Goal: Information Seeking & Learning: Check status

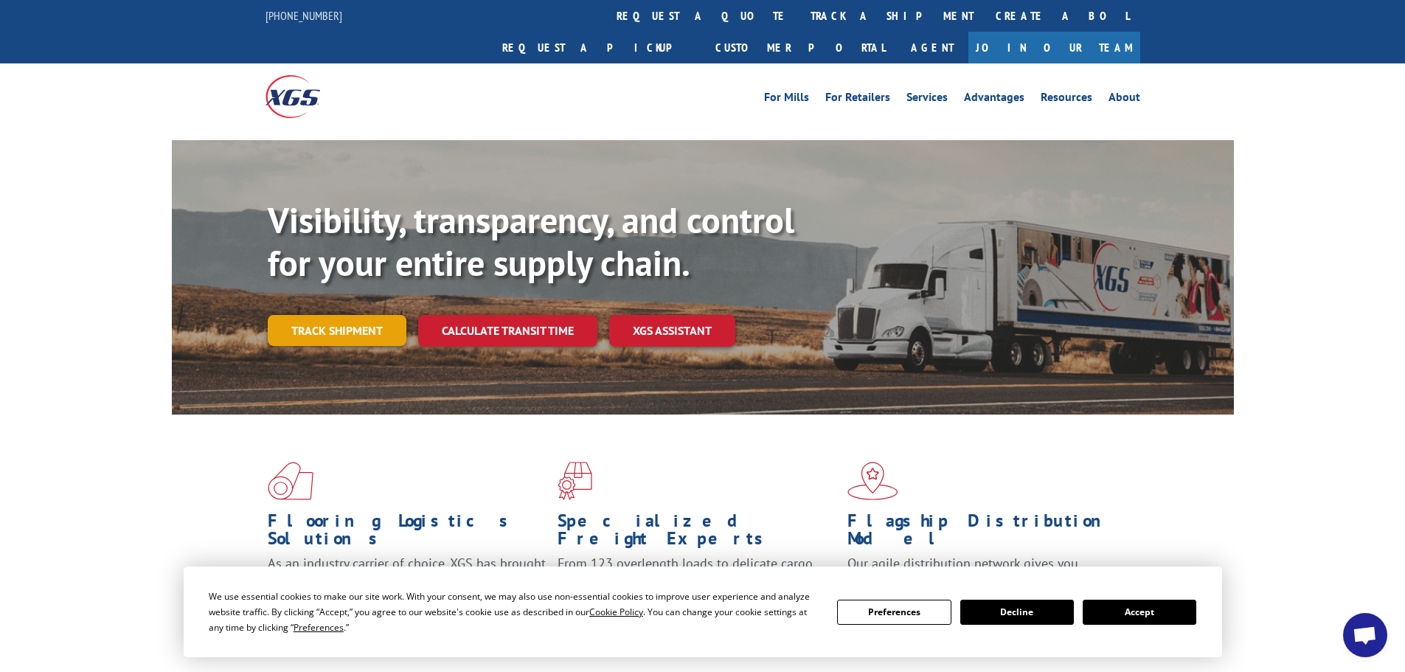
click at [356, 315] on link "Track shipment" at bounding box center [337, 330] width 139 height 31
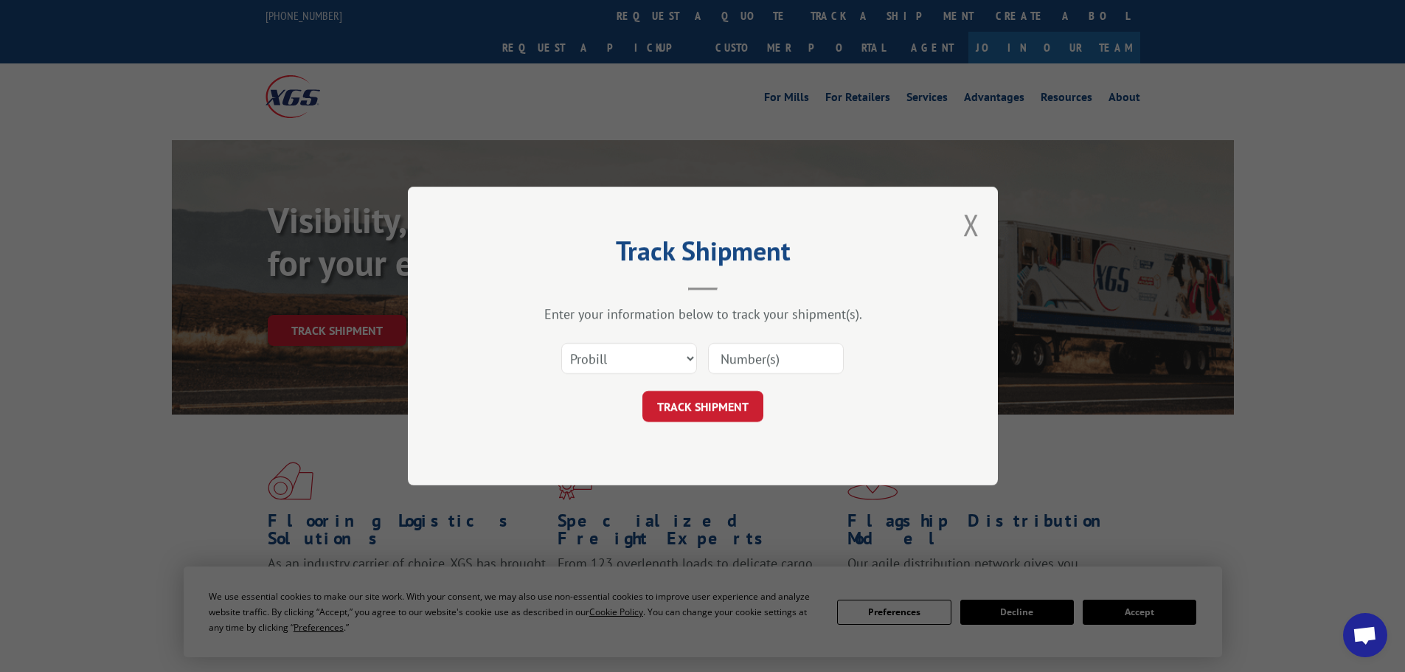
click at [765, 356] on input at bounding box center [776, 358] width 136 height 31
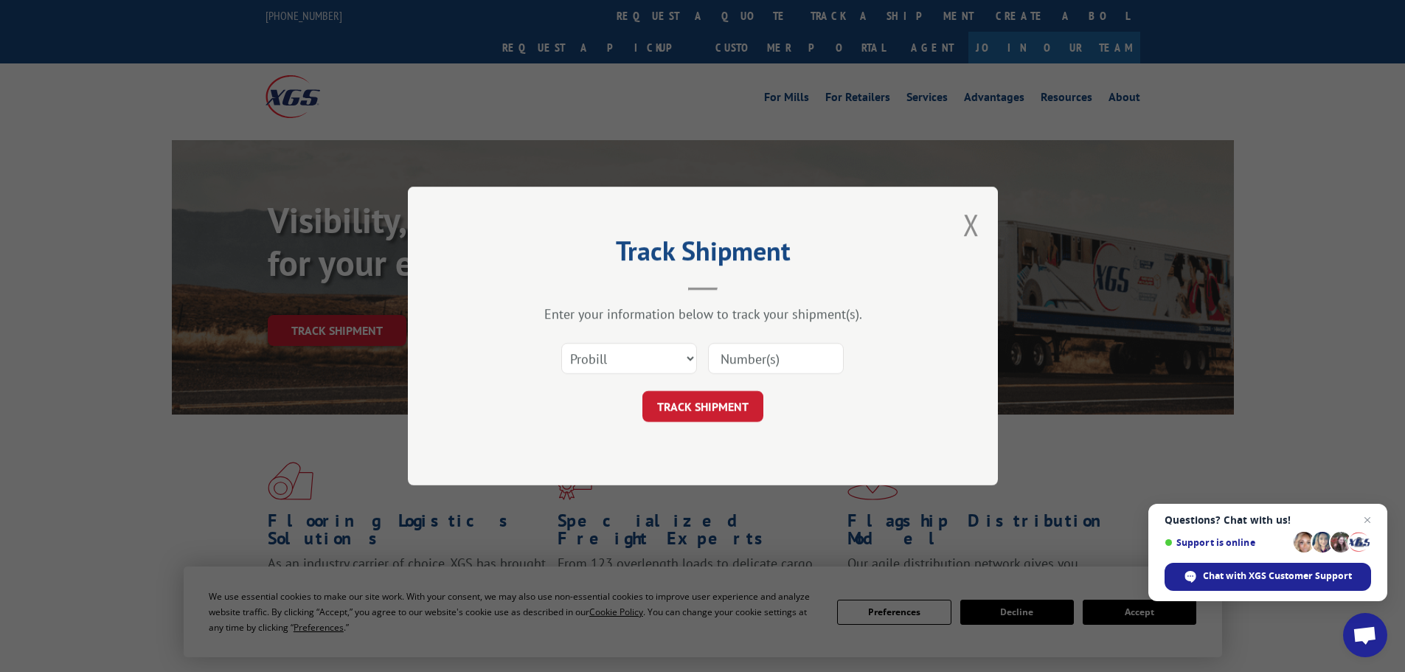
paste input "6020339"
type input "6020339"
click at [702, 406] on button "TRACK SHIPMENT" at bounding box center [703, 406] width 121 height 31
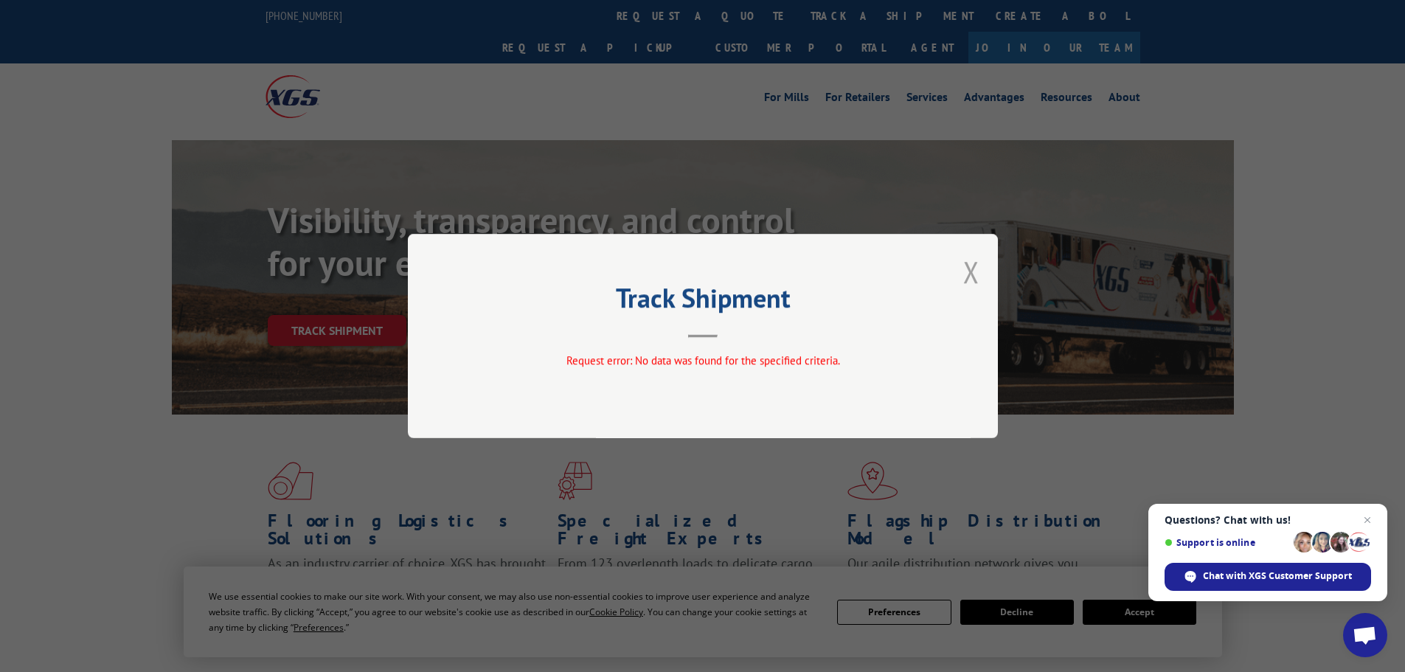
click at [969, 273] on button "Close modal" at bounding box center [972, 271] width 16 height 39
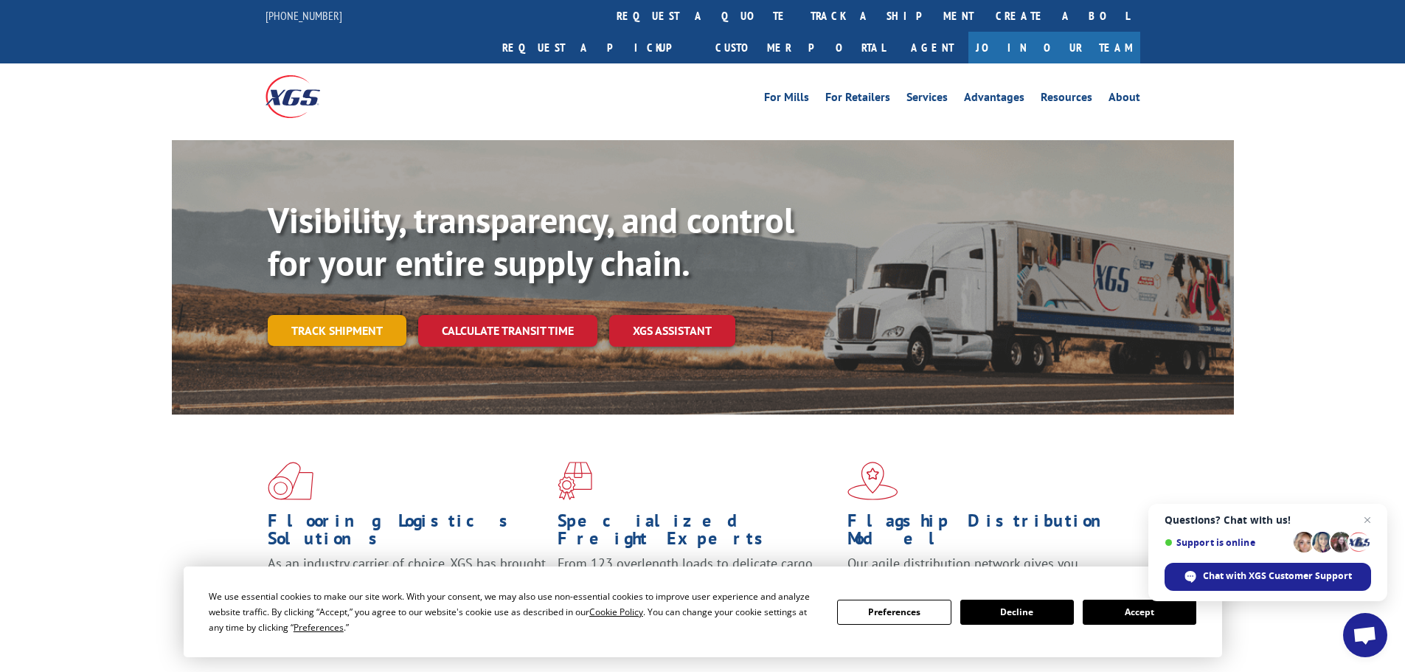
click at [336, 315] on link "Track shipment" at bounding box center [337, 330] width 139 height 31
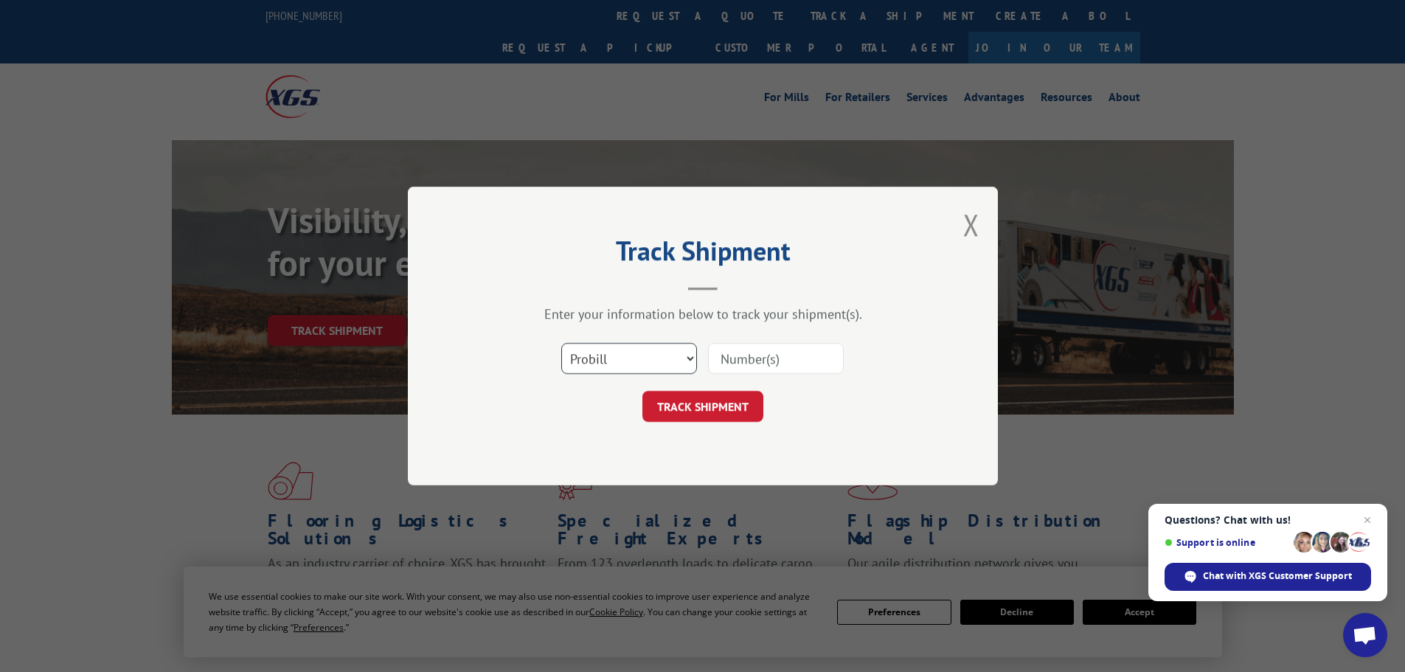
click at [618, 362] on select "Select category... Probill BOL PO" at bounding box center [629, 358] width 136 height 31
select select "po"
click at [561, 343] on select "Select category... Probill BOL PO" at bounding box center [629, 358] width 136 height 31
click at [751, 363] on input at bounding box center [776, 358] width 136 height 31
paste input "27523406"
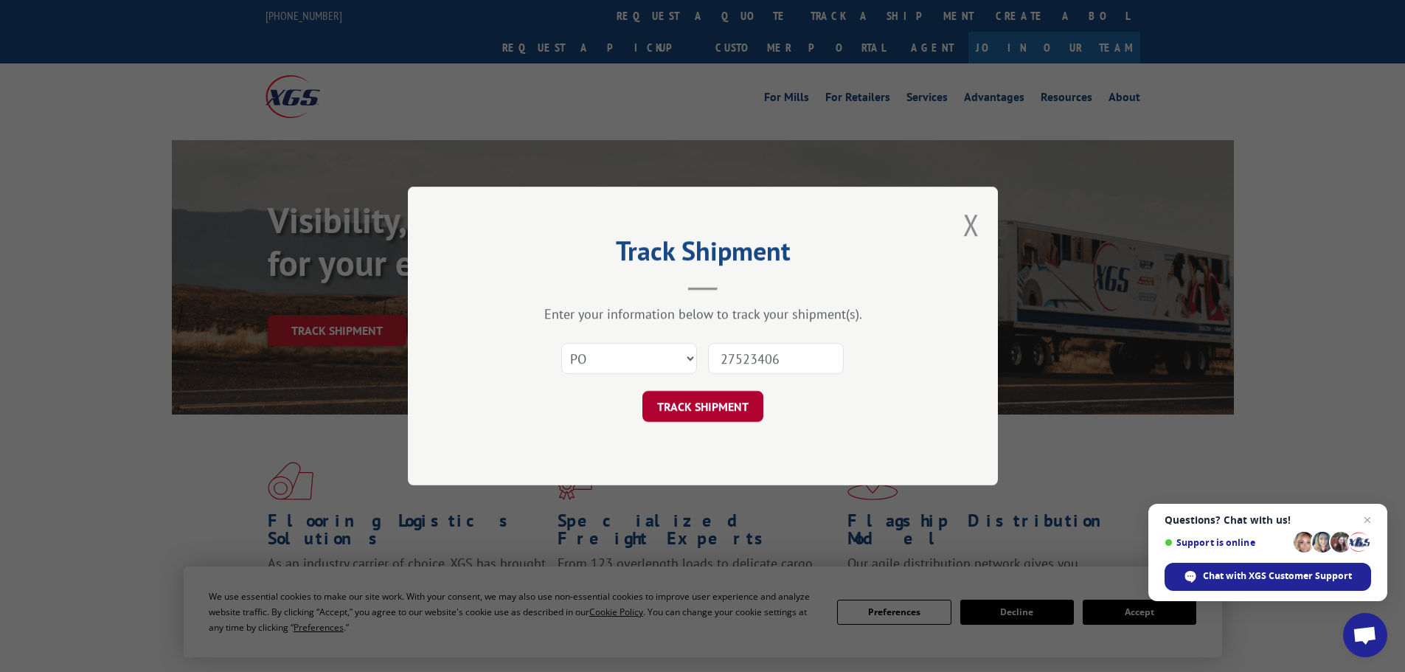
type input "27523406"
click at [707, 412] on button "TRACK SHIPMENT" at bounding box center [703, 406] width 121 height 31
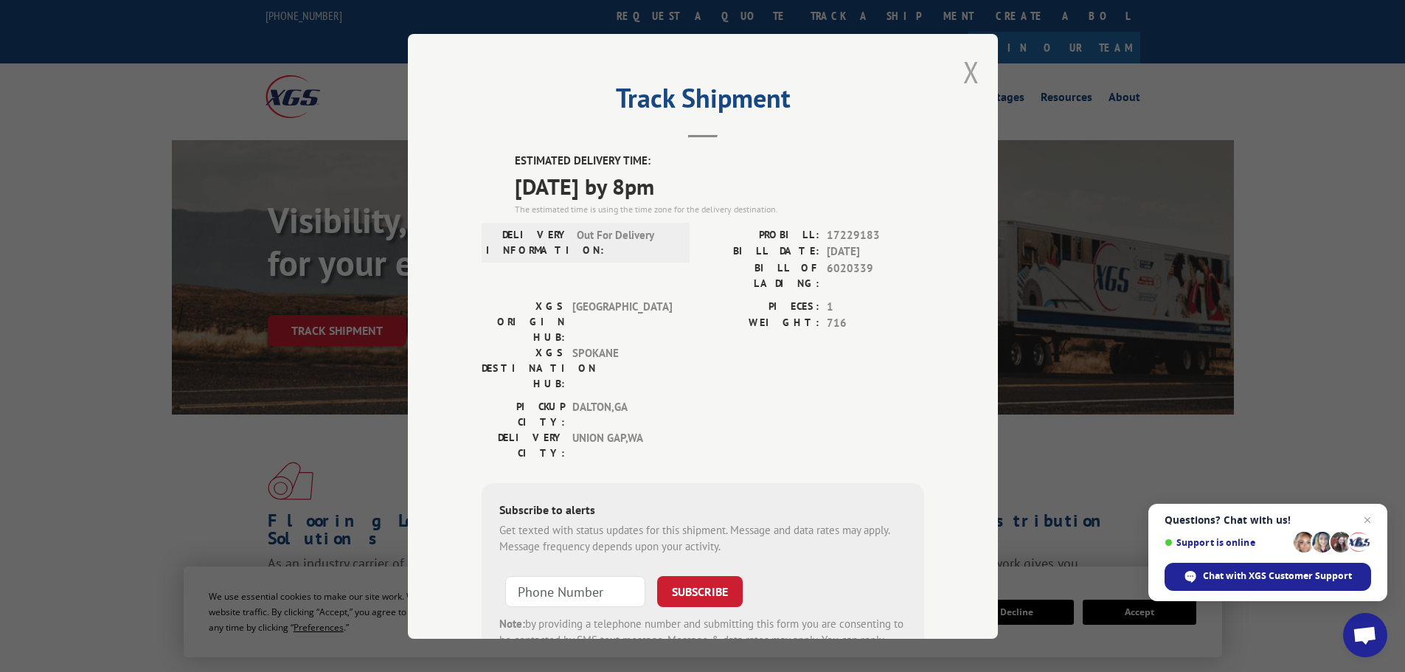
click at [969, 71] on button "Close modal" at bounding box center [972, 71] width 16 height 39
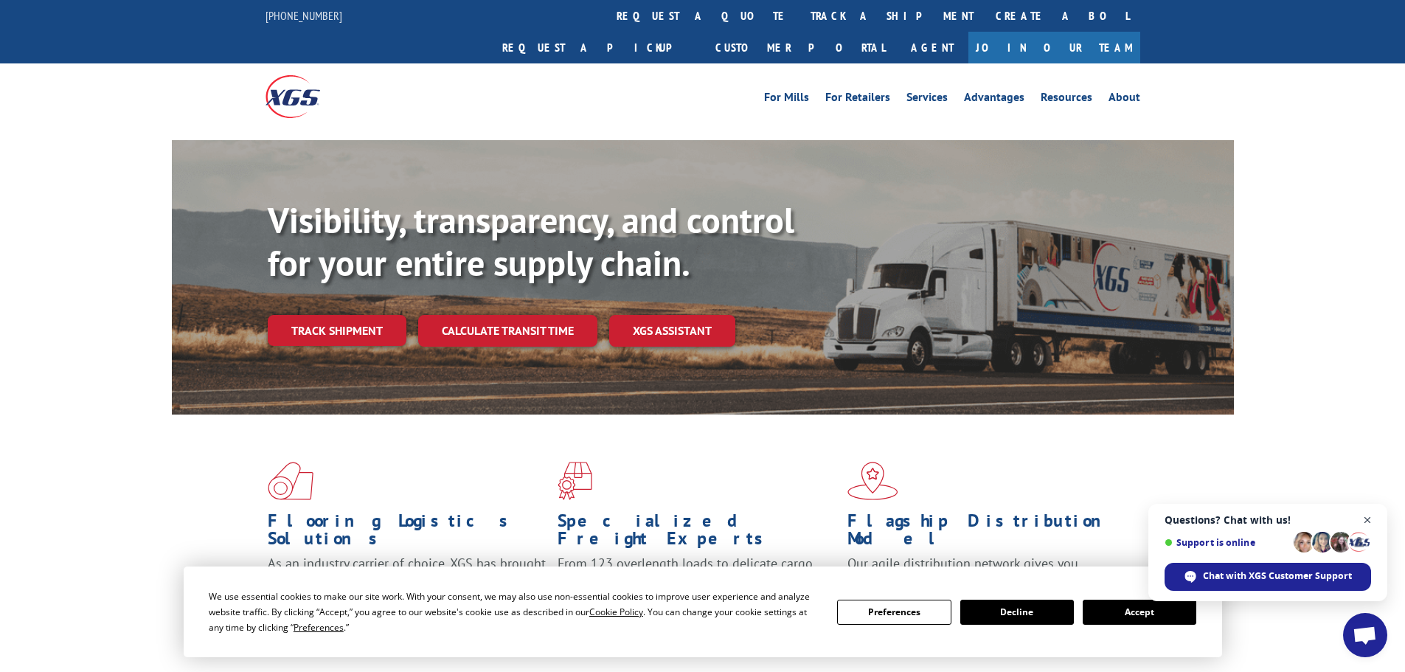
click at [1364, 519] on span "Close chat" at bounding box center [1368, 520] width 18 height 18
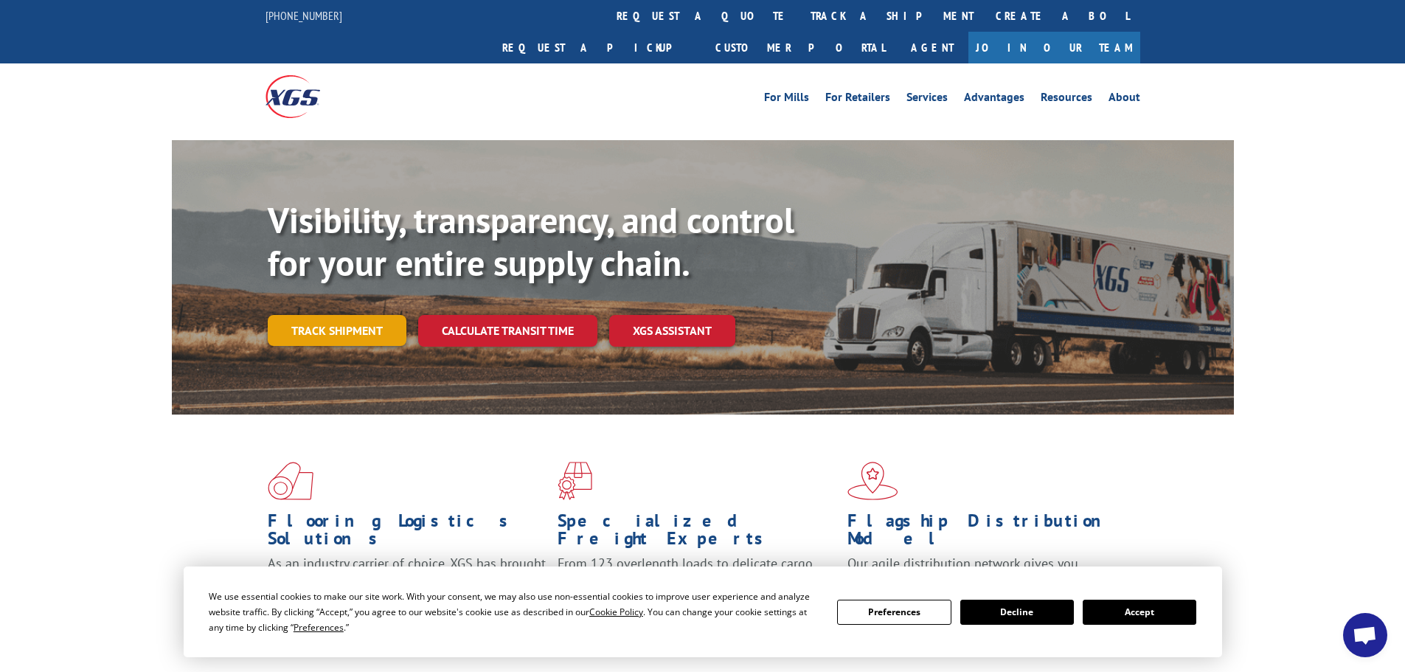
click at [345, 315] on link "Track shipment" at bounding box center [337, 330] width 139 height 31
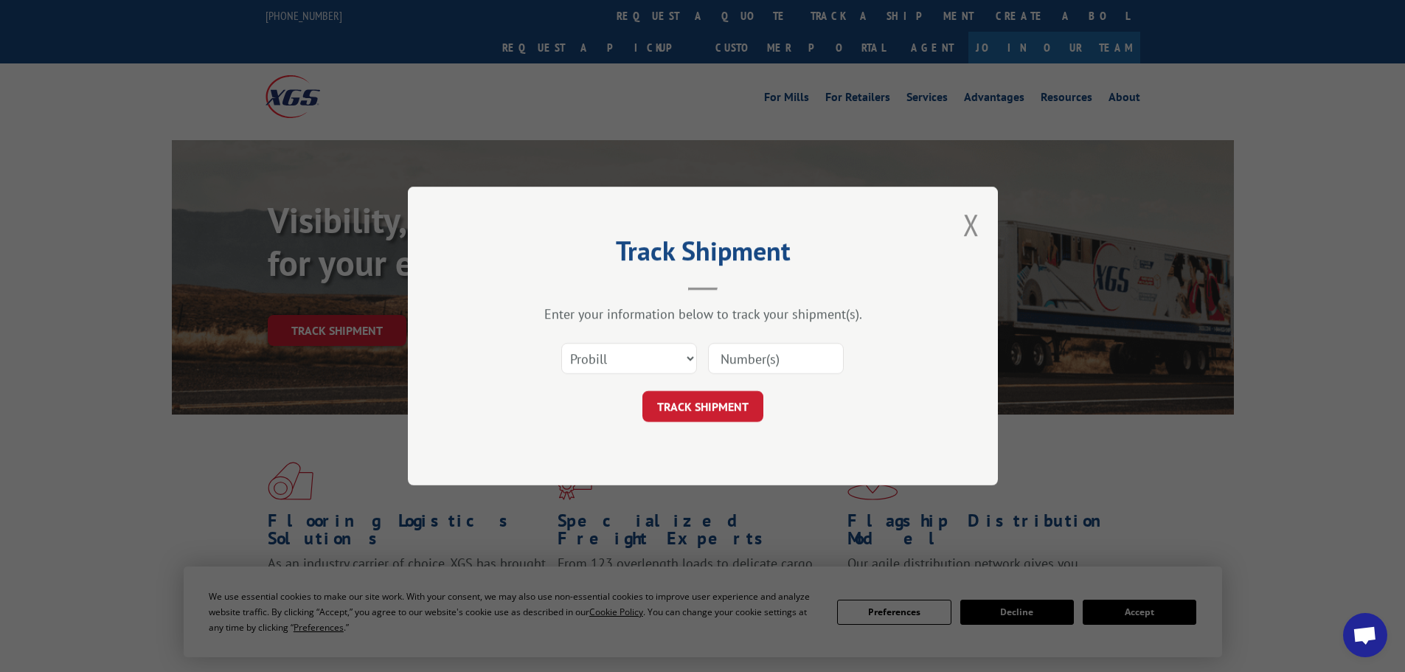
click at [758, 356] on input at bounding box center [776, 358] width 136 height 31
paste input "27523406"
type input "27523406"
